Goal: Information Seeking & Learning: Learn about a topic

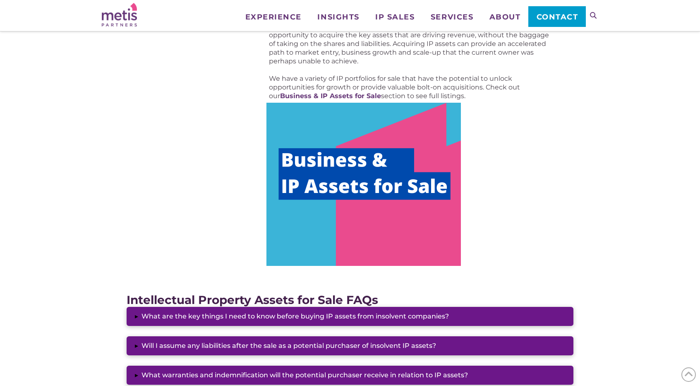
scroll to position [442, 0]
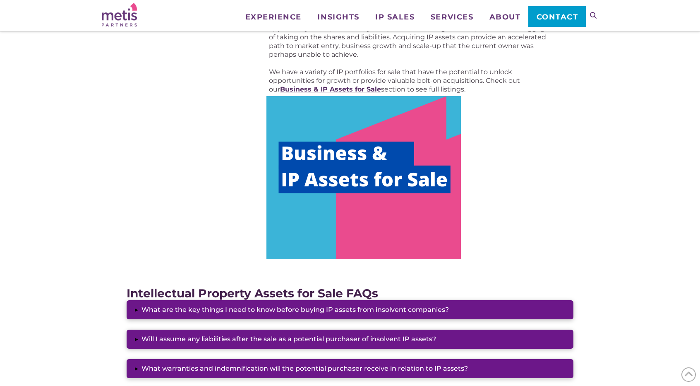
click at [350, 90] on strong "Business & IP Assets for Sale" at bounding box center [330, 89] width 101 height 8
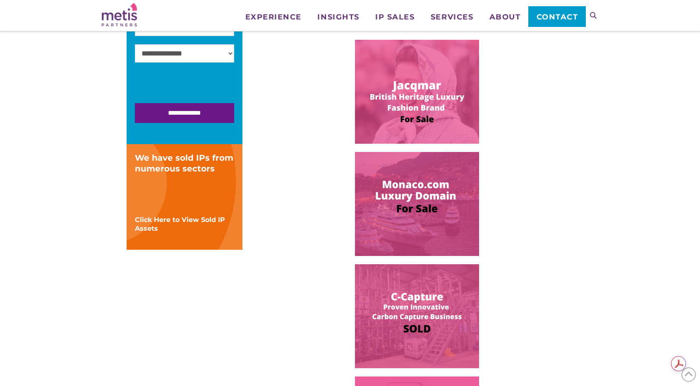
scroll to position [237, 0]
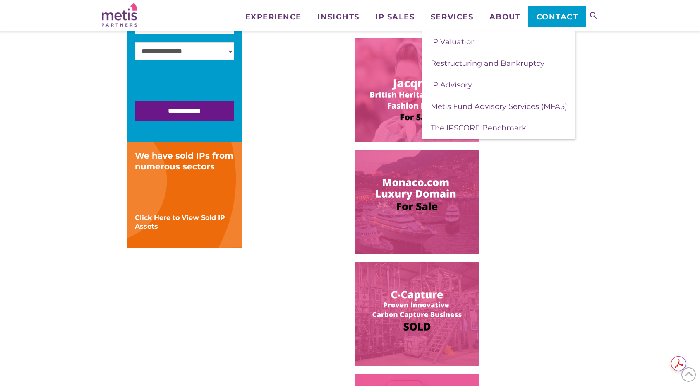
click at [303, 137] on div at bounding box center [417, 90] width 313 height 104
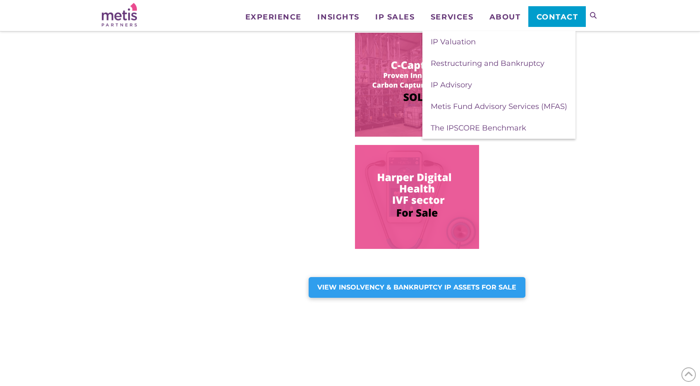
scroll to position [468, 0]
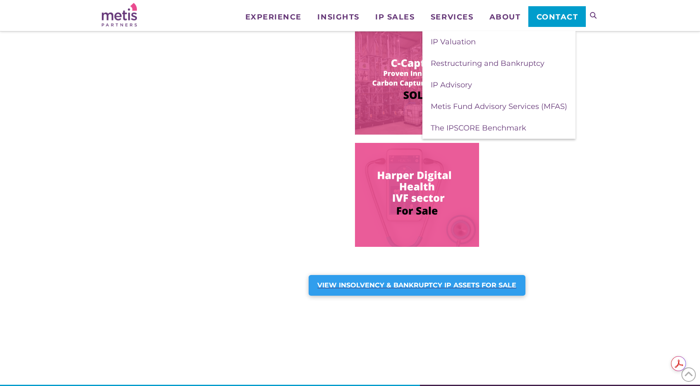
click at [491, 278] on div "VIEW INSOLVENCY & BANKRUPTCY IP ASSETS FOR SALE" at bounding box center [417, 285] width 217 height 21
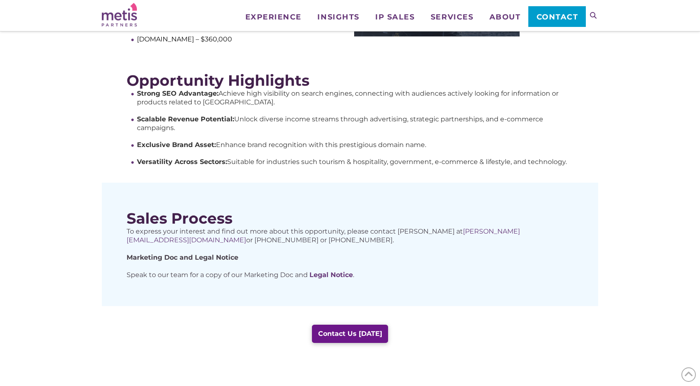
scroll to position [302, 0]
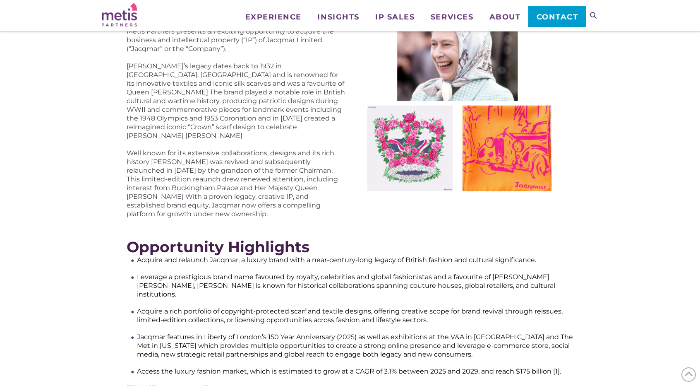
scroll to position [76, 0]
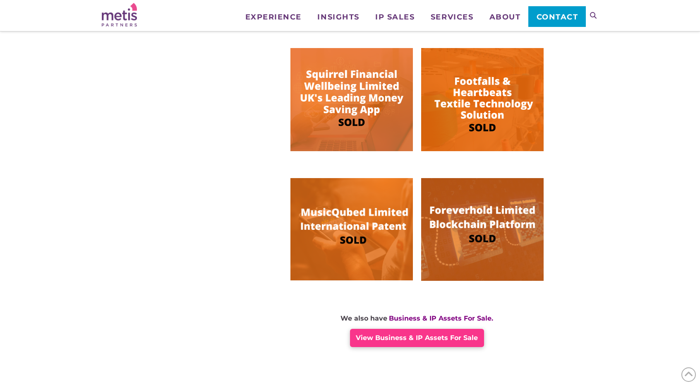
scroll to position [501, 0]
